Goal: Task Accomplishment & Management: Manage account settings

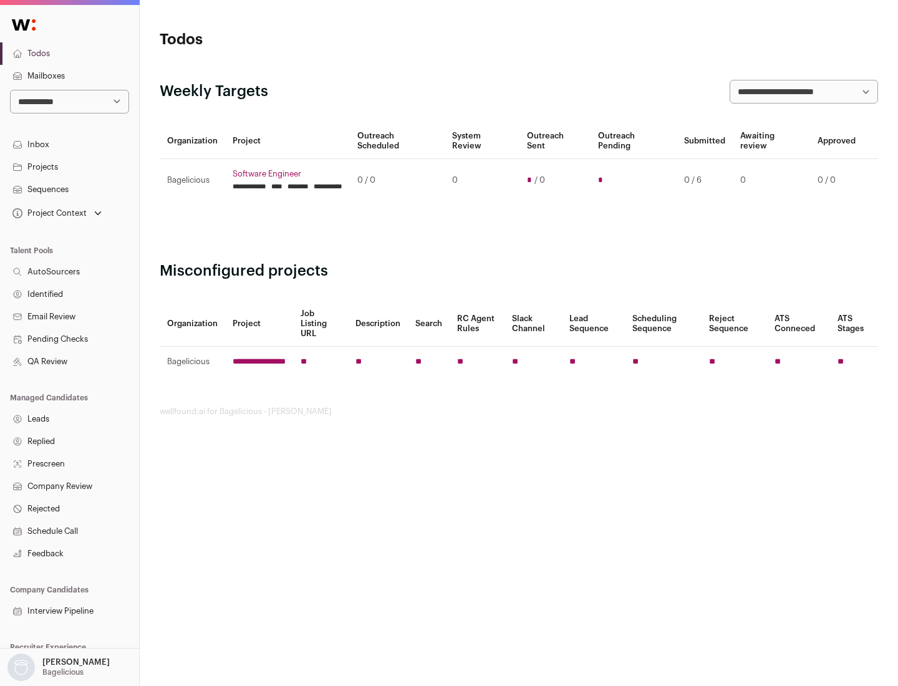
click at [69, 166] on link "Projects" at bounding box center [69, 167] width 139 height 22
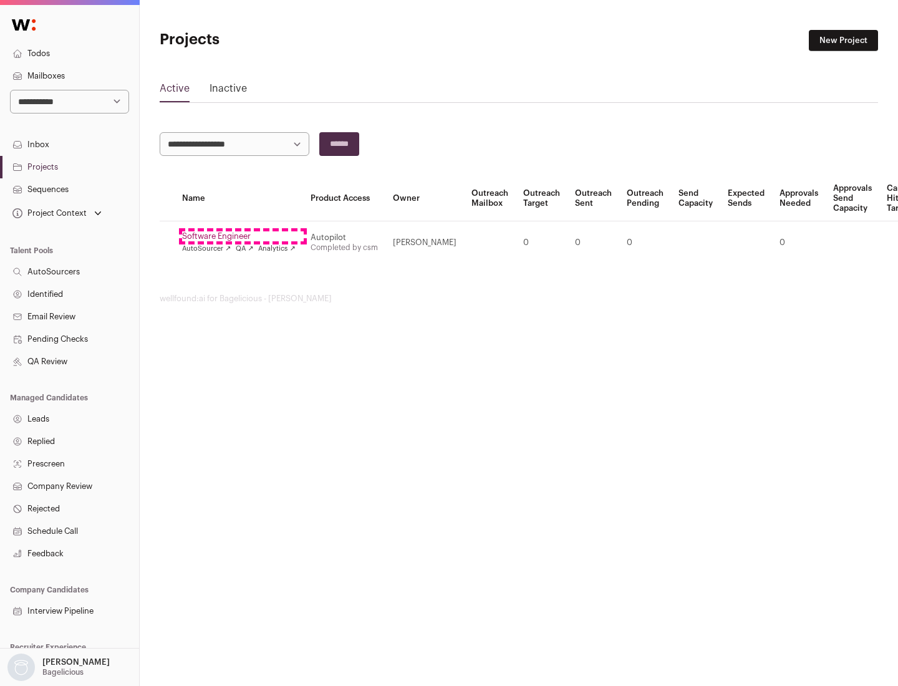
click at [242, 236] on link "Software Engineer" at bounding box center [238, 236] width 113 height 10
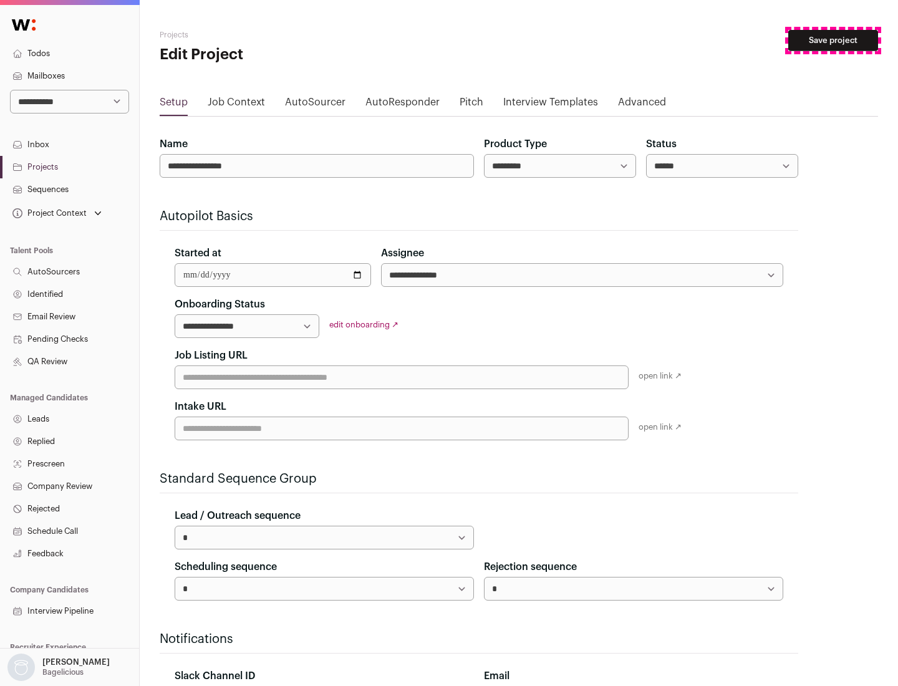
click at [833, 41] on button "Save project" at bounding box center [833, 40] width 90 height 21
